Goal: Find specific page/section: Find specific page/section

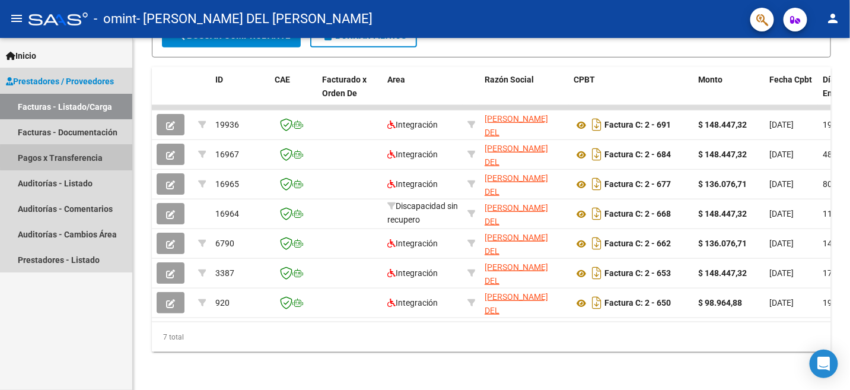
click at [88, 157] on link "Pagos x Transferencia" at bounding box center [66, 158] width 132 height 26
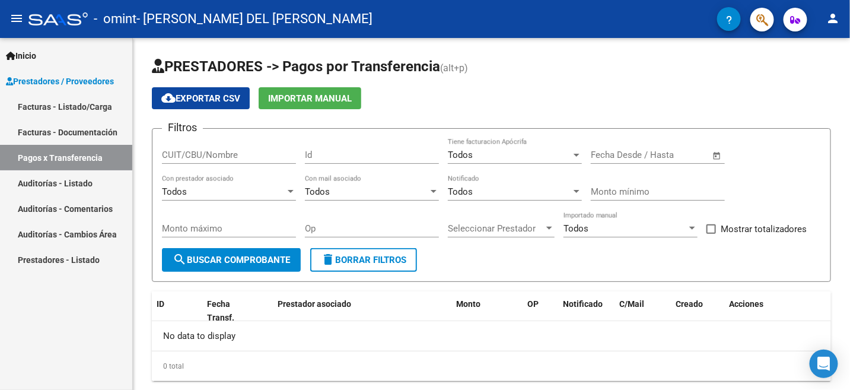
click at [90, 186] on link "Auditorías - Listado" at bounding box center [66, 183] width 132 height 26
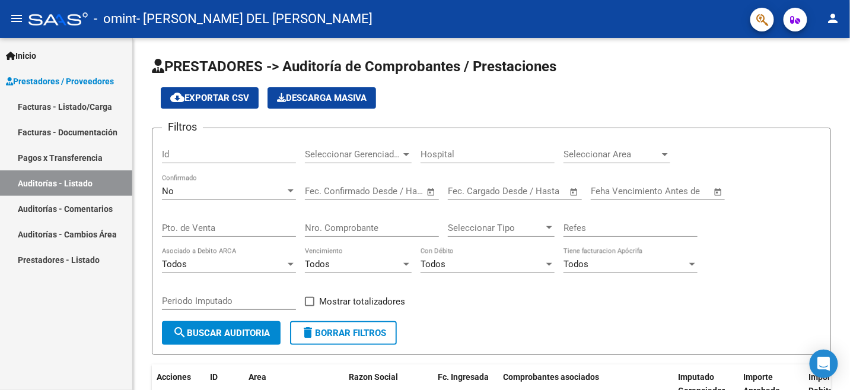
click at [92, 84] on span "Prestadores / Proveedores" at bounding box center [60, 81] width 108 height 13
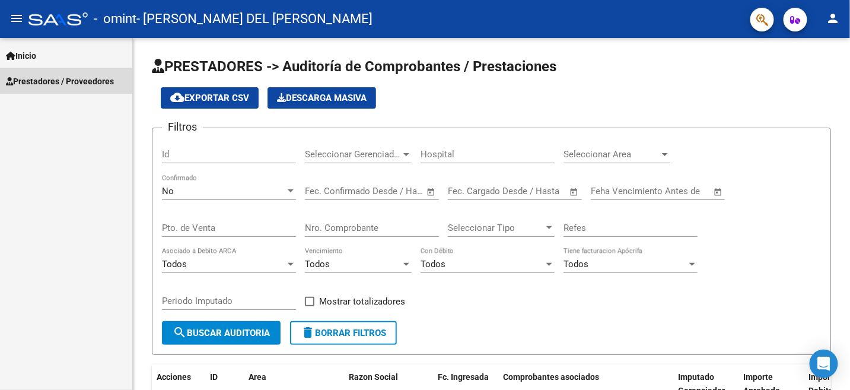
click at [93, 81] on span "Prestadores / Proveedores" at bounding box center [60, 81] width 108 height 13
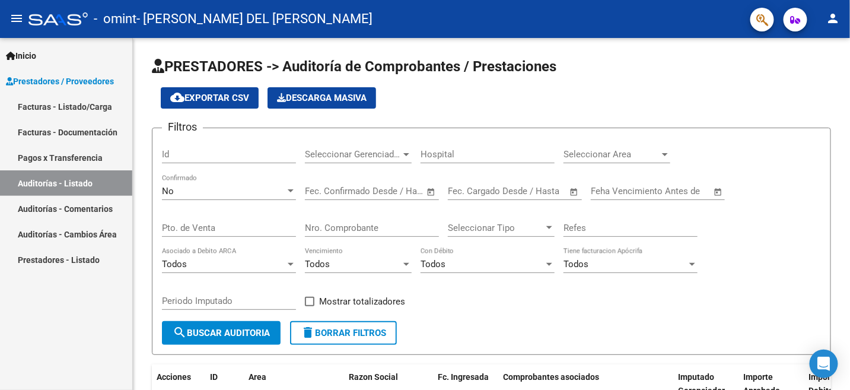
click at [93, 103] on link "Facturas - Listado/Carga" at bounding box center [66, 107] width 132 height 26
